Goal: Transaction & Acquisition: Purchase product/service

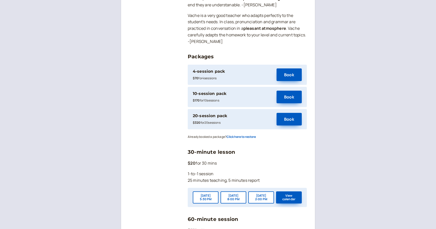
scroll to position [694, 0]
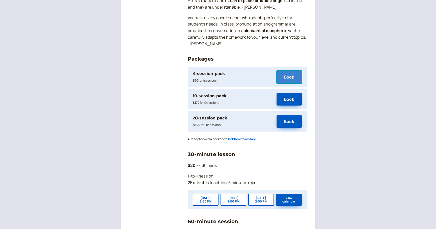
click at [289, 71] on button "Book" at bounding box center [289, 77] width 25 height 13
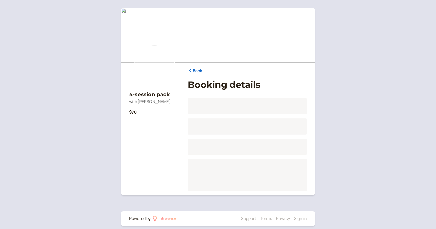
scroll to position [5, 0]
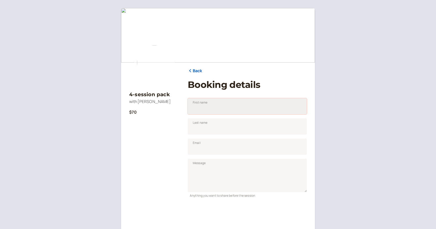
click at [211, 110] on input "First name" at bounding box center [247, 106] width 119 height 16
type input "Haykanush"
type input "Lputyan"
type input "[EMAIL_ADDRESS][DOMAIN_NAME]"
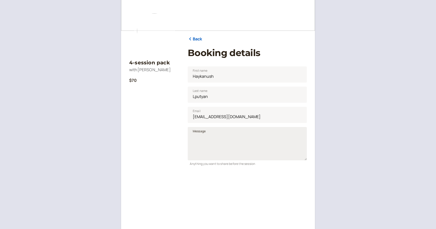
scroll to position [125, 0]
